Goal: Task Accomplishment & Management: Use online tool/utility

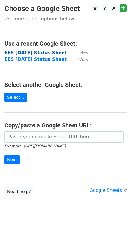
click at [27, 51] on strong "EES [DATE] Status Sheet" at bounding box center [35, 52] width 62 height 5
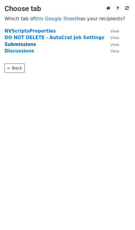
click at [22, 43] on strong "Submissions" at bounding box center [20, 44] width 32 height 5
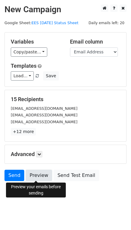
click at [39, 176] on link "Preview" at bounding box center [39, 175] width 26 height 11
click at [44, 178] on link "Preview" at bounding box center [39, 175] width 26 height 11
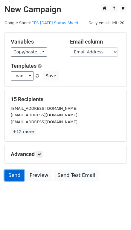
click at [16, 175] on link "Send" at bounding box center [14, 175] width 20 height 11
